Goal: Navigation & Orientation: Find specific page/section

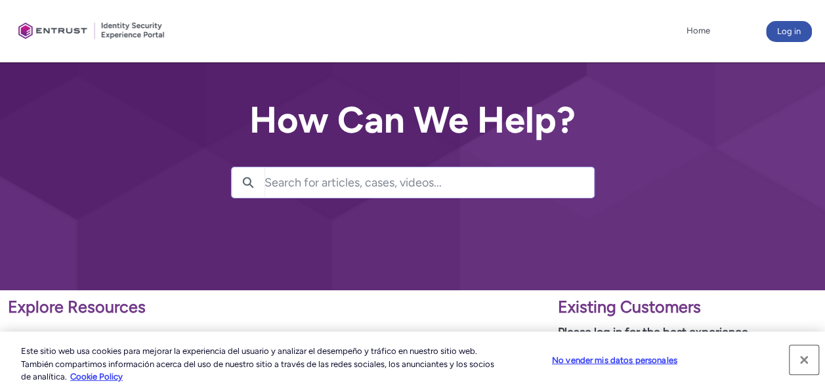
click at [800, 361] on button "Cerrar" at bounding box center [803, 359] width 29 height 29
click at [808, 363] on button "Cerrar" at bounding box center [803, 359] width 29 height 29
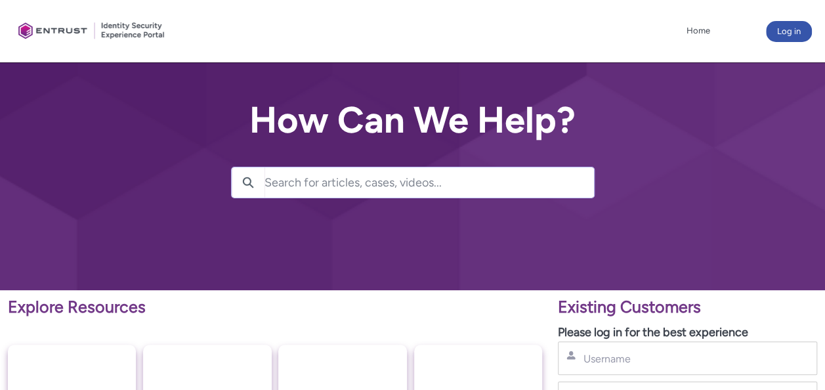
scroll to position [611, 0]
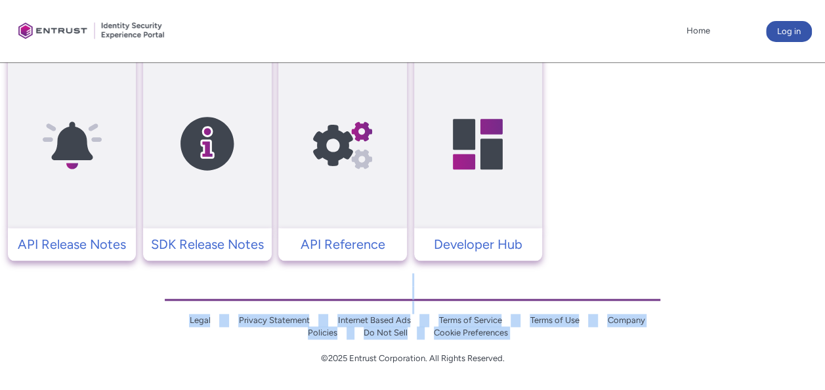
drag, startPoint x: 764, startPoint y: 349, endPoint x: 794, endPoint y: 289, distance: 67.2
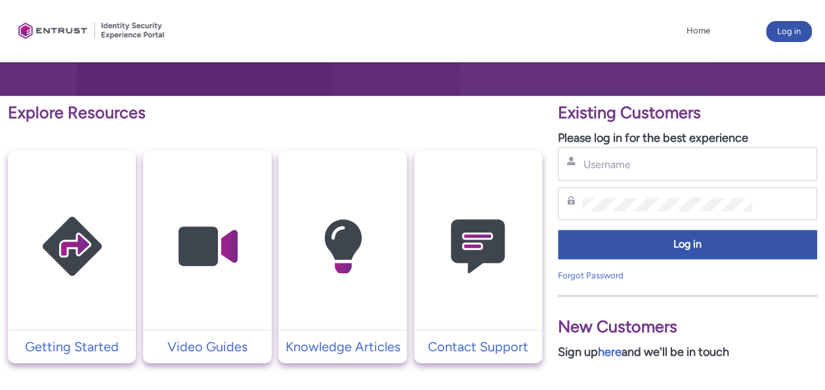
scroll to position [0, 0]
